Goal: Task Accomplishment & Management: Use online tool/utility

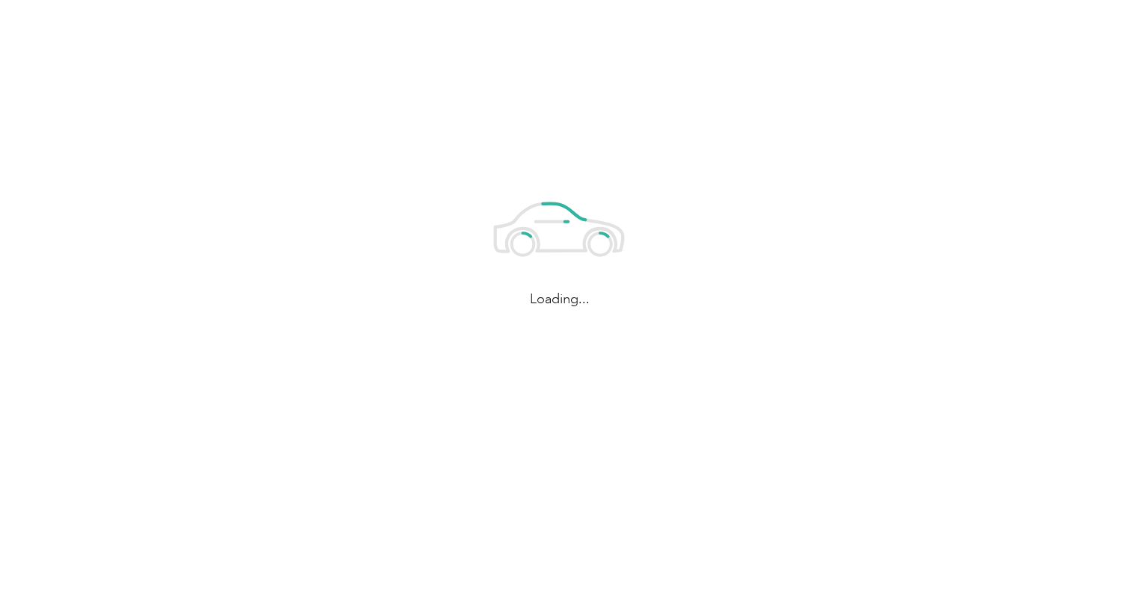
click at [307, 4] on div "Loading..." at bounding box center [559, 243] width 1119 height 486
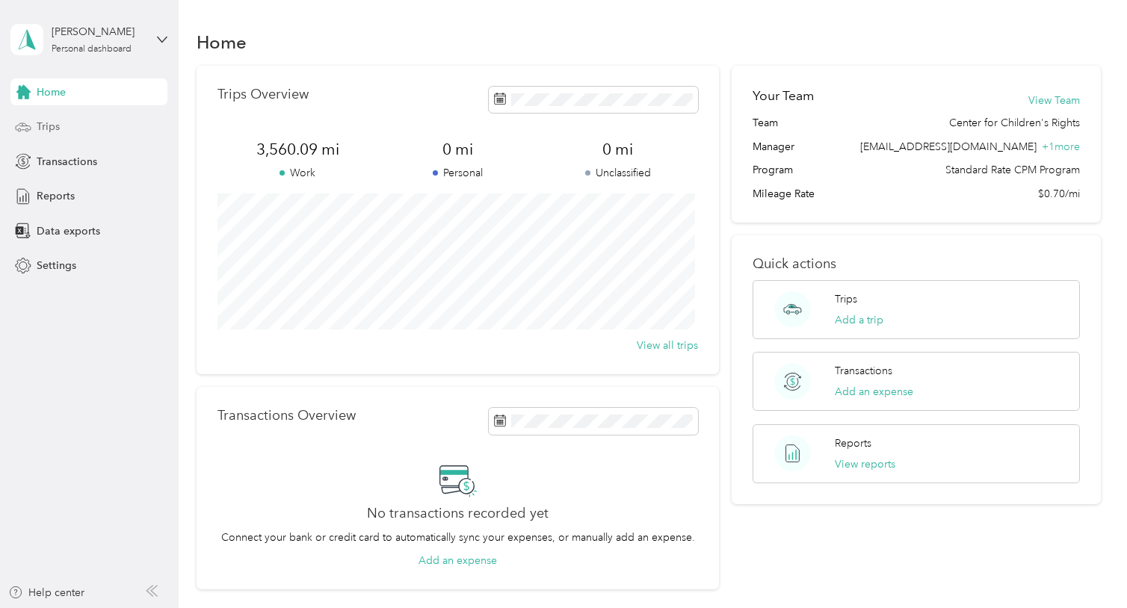
click at [71, 127] on div "Trips" at bounding box center [88, 127] width 157 height 27
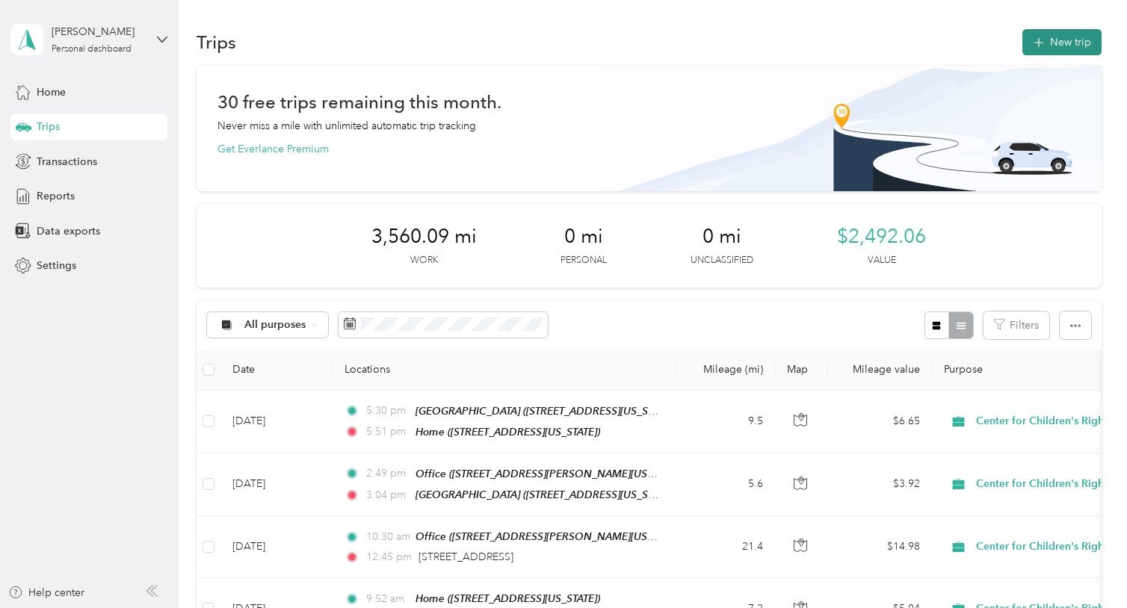
click at [1042, 48] on button "New trip" at bounding box center [1061, 42] width 79 height 26
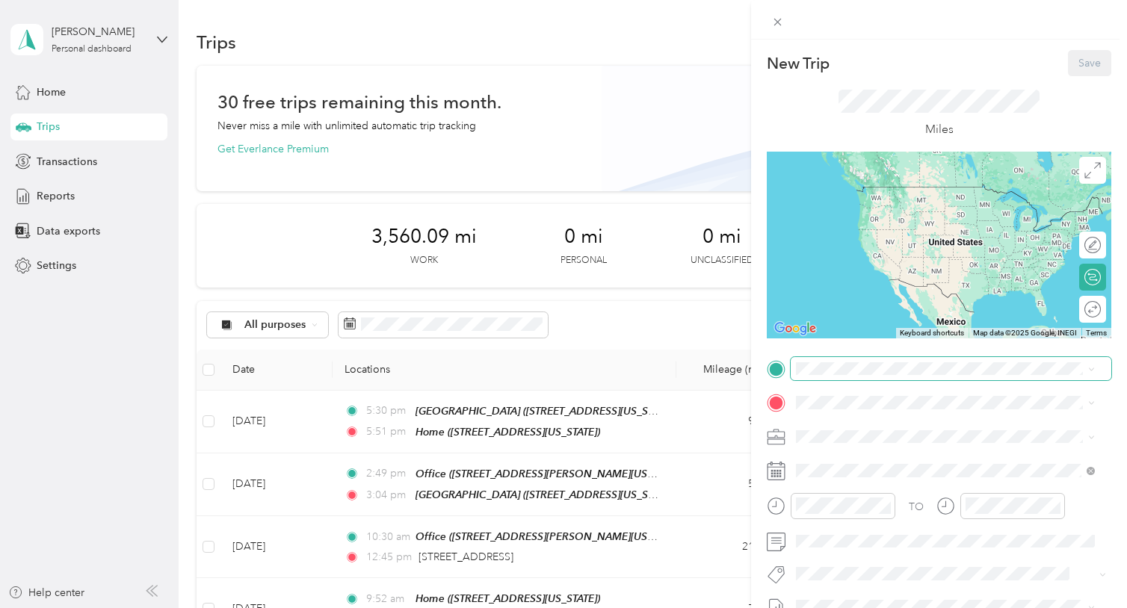
click at [841, 360] on span at bounding box center [951, 369] width 321 height 24
click at [829, 361] on span at bounding box center [951, 369] width 321 height 24
click at [853, 451] on span "[STREET_ADDRESS][PERSON_NAME][US_STATE]" at bounding box center [940, 445] width 232 height 13
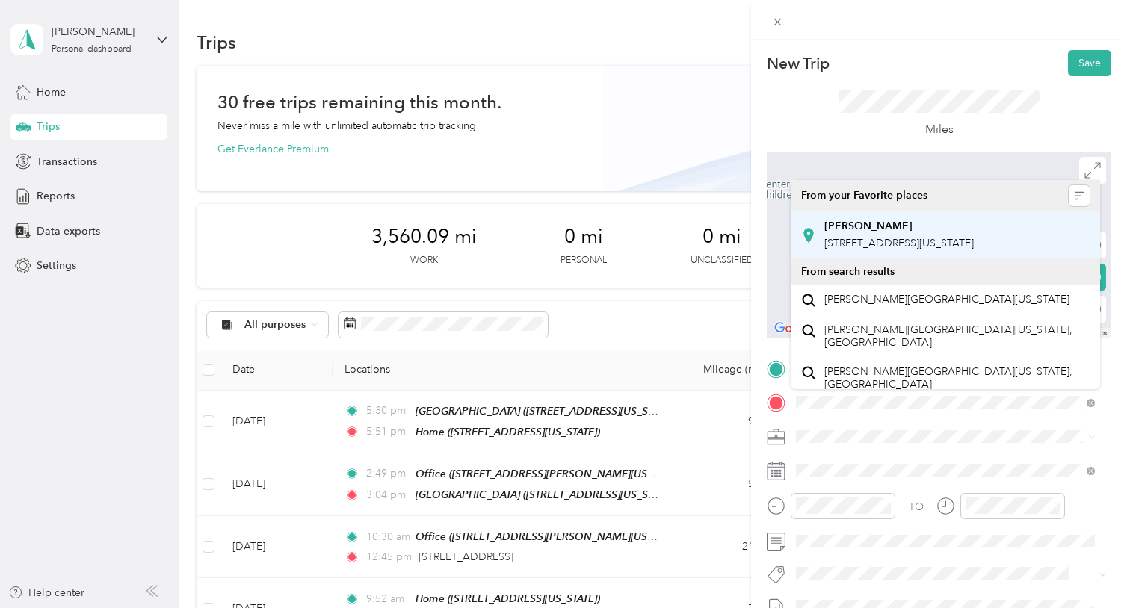
click at [934, 223] on div "[PERSON_NAME]" at bounding box center [898, 226] width 149 height 13
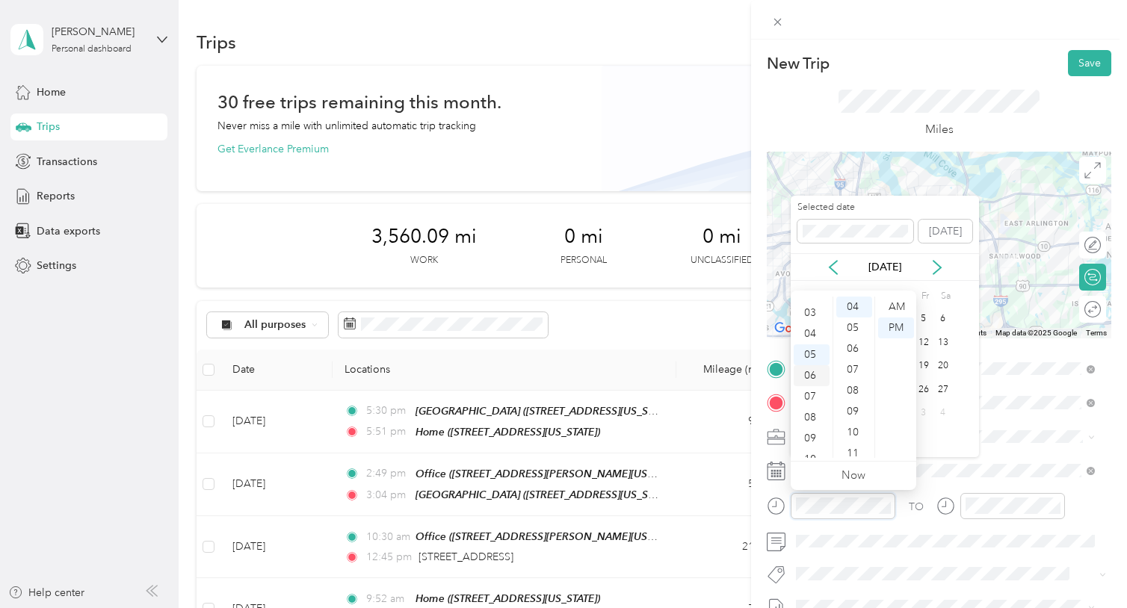
scroll to position [50, 0]
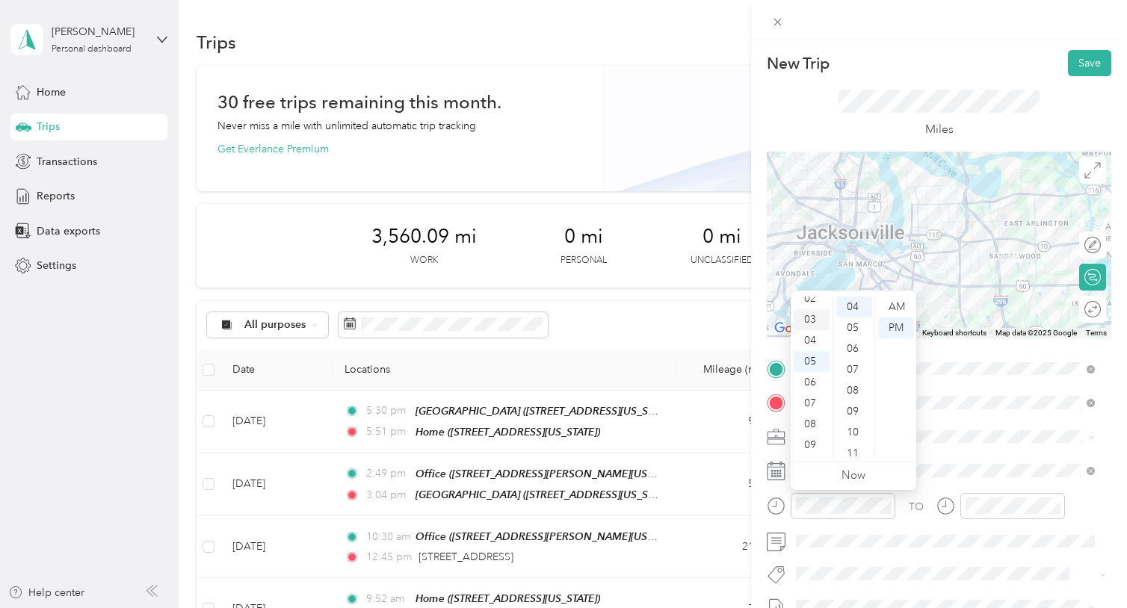
click at [808, 322] on div "03" at bounding box center [812, 319] width 36 height 21
click at [846, 442] on div "45" at bounding box center [854, 441] width 36 height 21
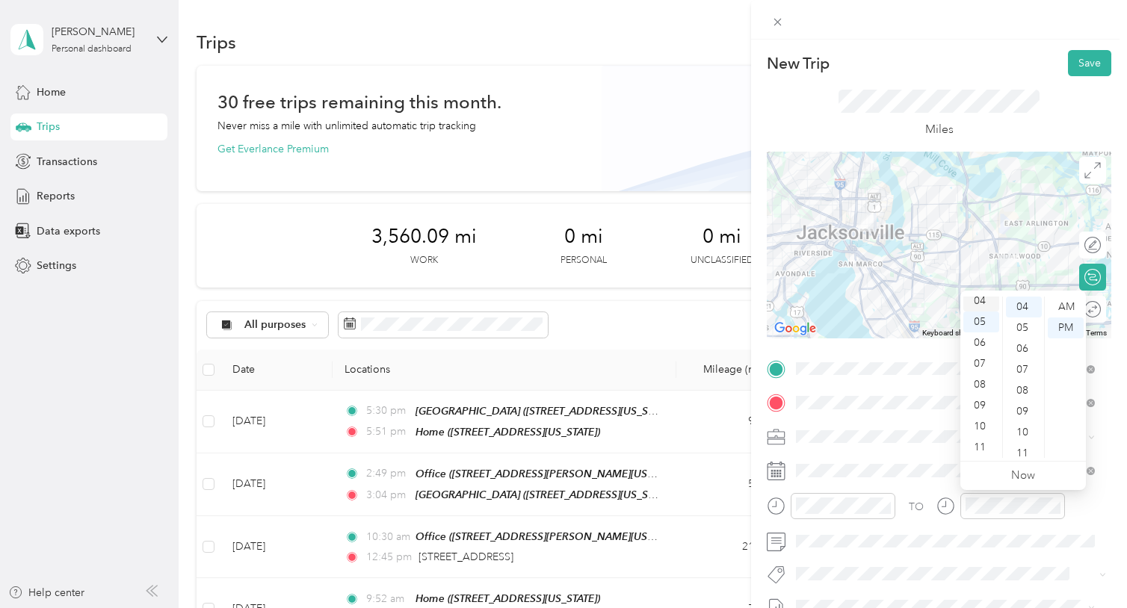
click at [987, 298] on div "04" at bounding box center [981, 301] width 36 height 21
click at [1072, 65] on button "Save" at bounding box center [1089, 63] width 43 height 26
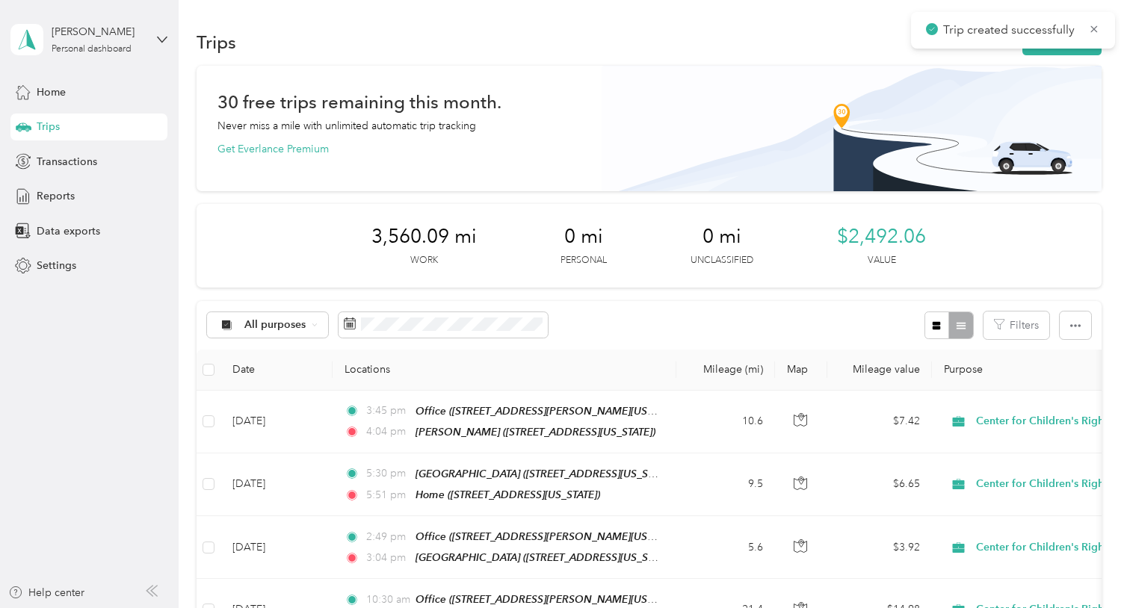
click at [1059, 56] on div "Trips New trip" at bounding box center [649, 41] width 904 height 31
click at [1059, 53] on button "New trip" at bounding box center [1061, 42] width 79 height 26
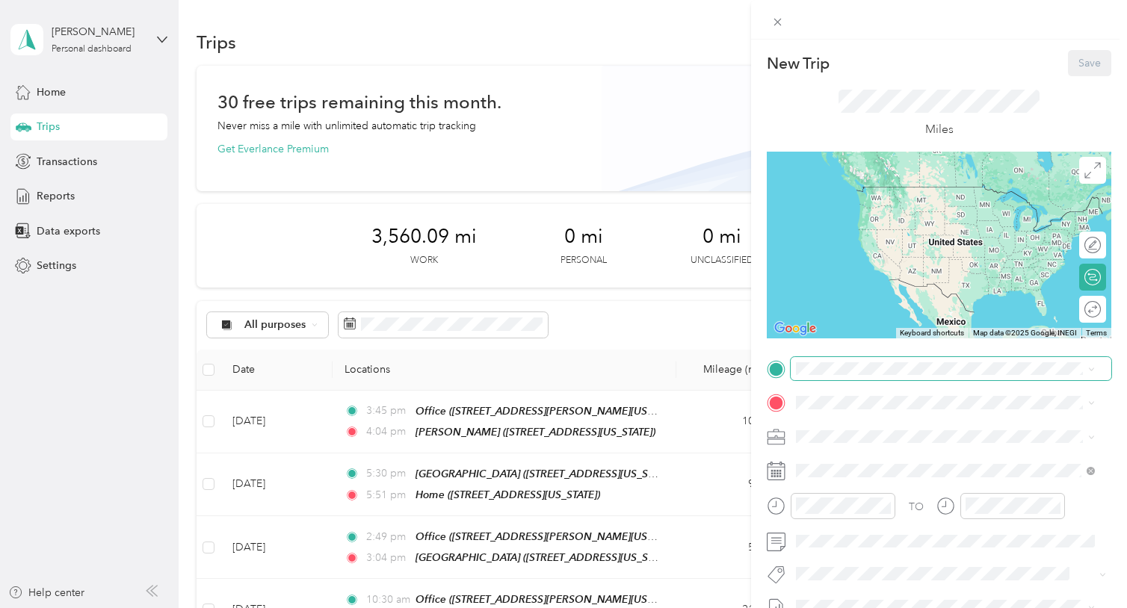
click at [827, 377] on span at bounding box center [951, 369] width 321 height 24
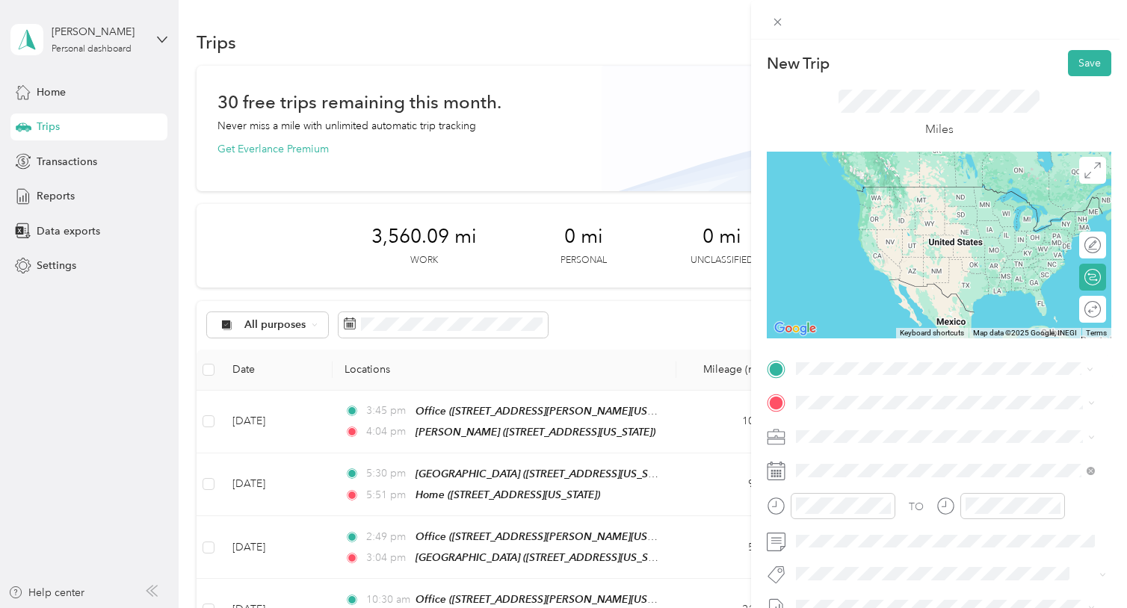
click at [859, 436] on div "[PERSON_NAME] [STREET_ADDRESS][PERSON_NAME][US_STATE]" at bounding box center [898, 436] width 149 height 31
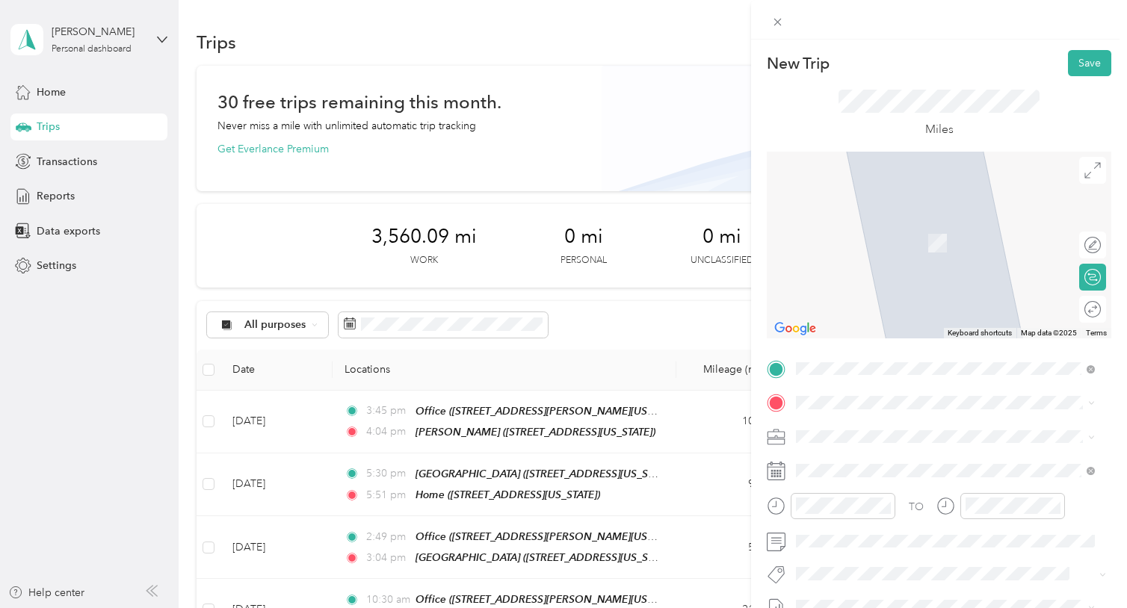
click at [861, 306] on li "Home [STREET_ADDRESS][US_STATE]" at bounding box center [945, 282] width 309 height 47
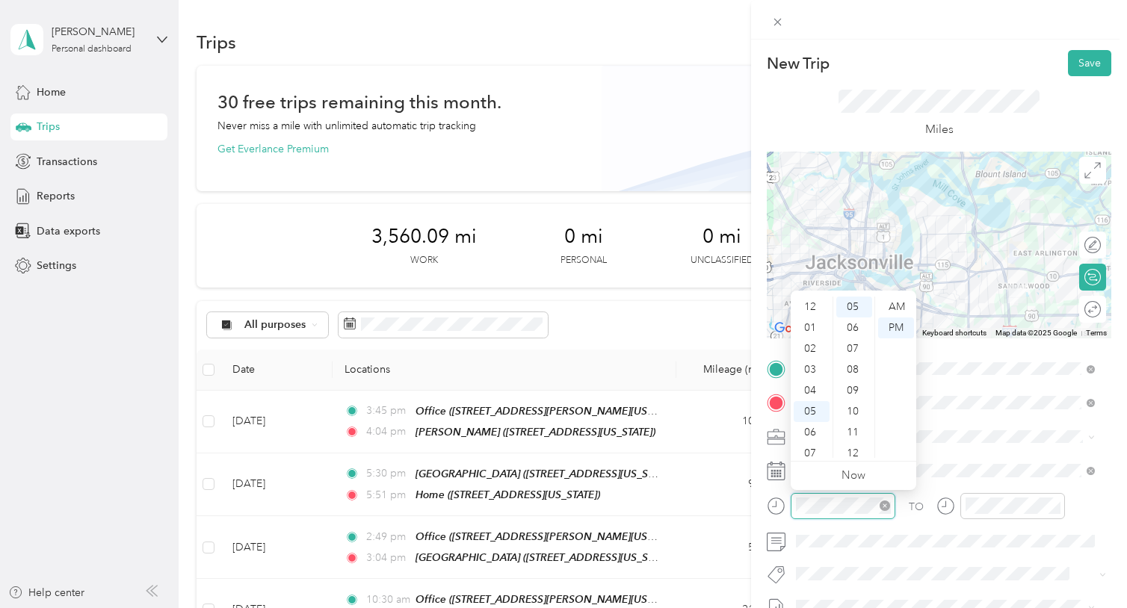
scroll to position [90, 0]
click at [817, 303] on div "04" at bounding box center [812, 301] width 36 height 21
click at [849, 417] on div "22" at bounding box center [854, 419] width 36 height 21
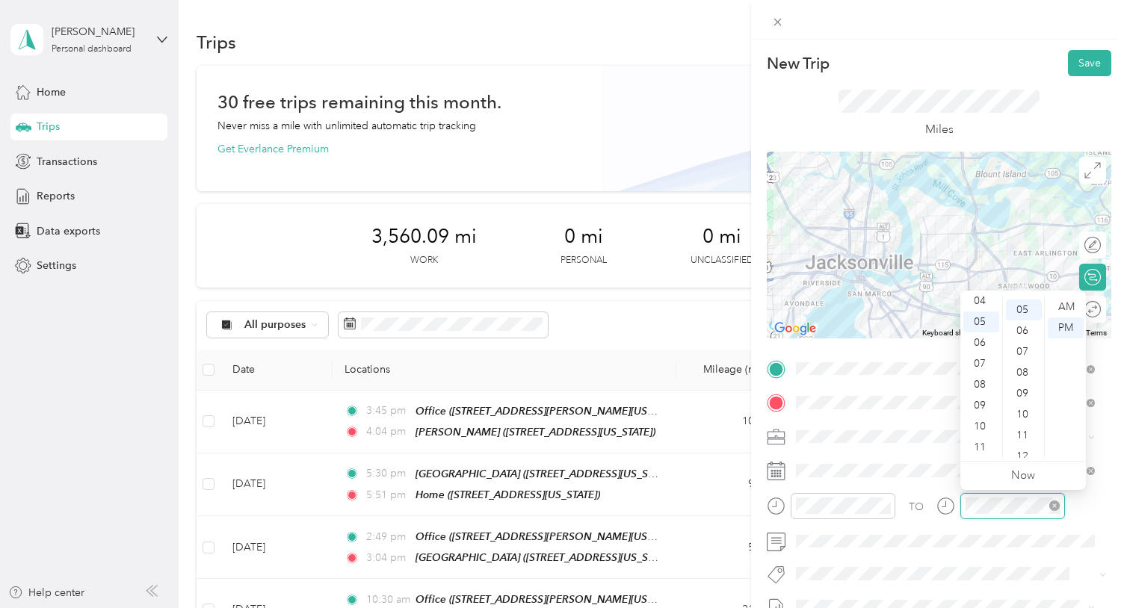
scroll to position [105, 0]
click at [979, 297] on div "04" at bounding box center [981, 301] width 36 height 21
click at [1017, 401] on div "45" at bounding box center [1024, 399] width 36 height 21
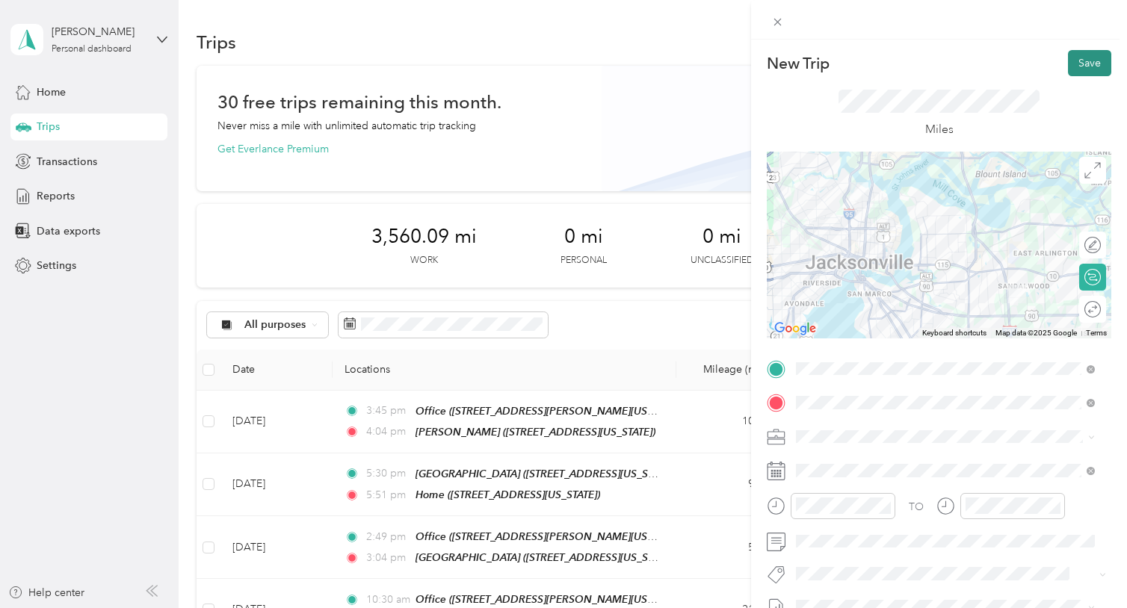
click at [1068, 67] on button "Save" at bounding box center [1089, 63] width 43 height 26
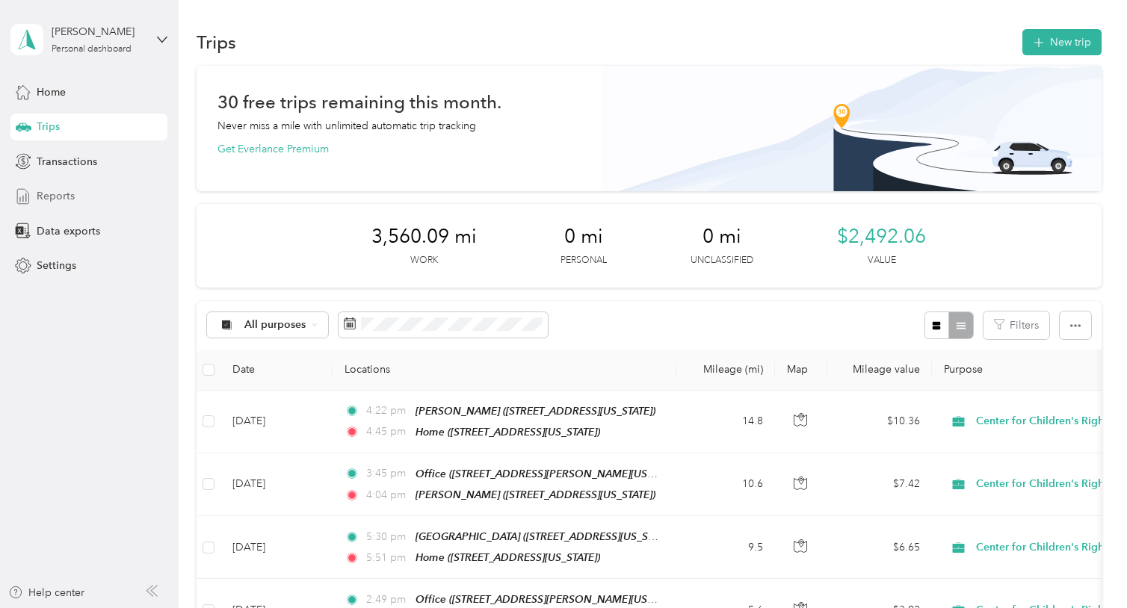
click at [90, 194] on div "Reports" at bounding box center [88, 196] width 157 height 27
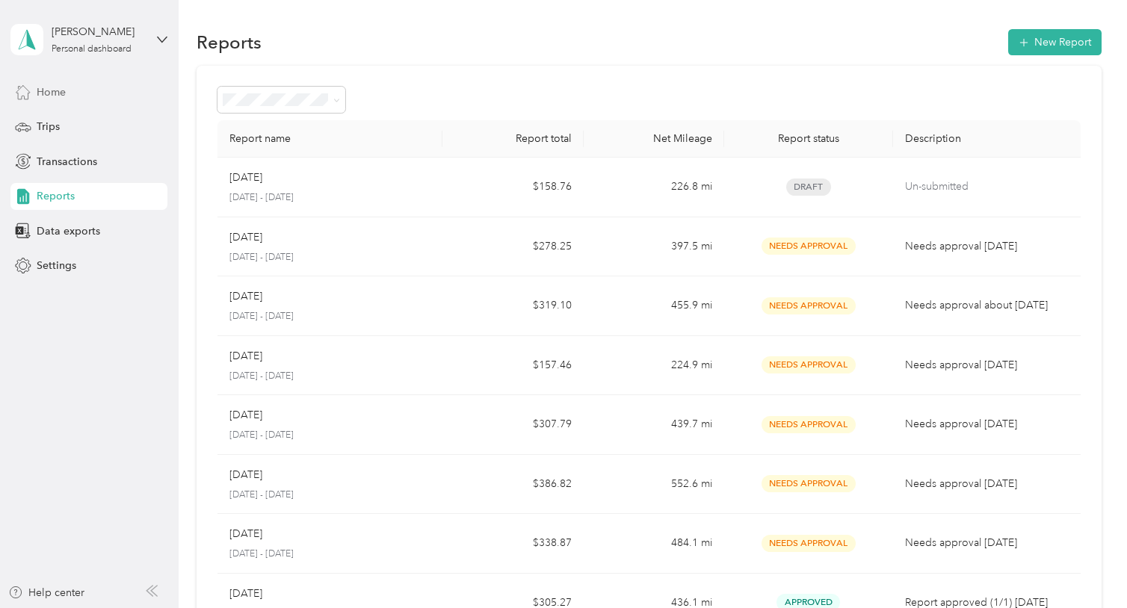
click at [126, 92] on div "Home" at bounding box center [88, 91] width 157 height 27
